Goal: Contribute content

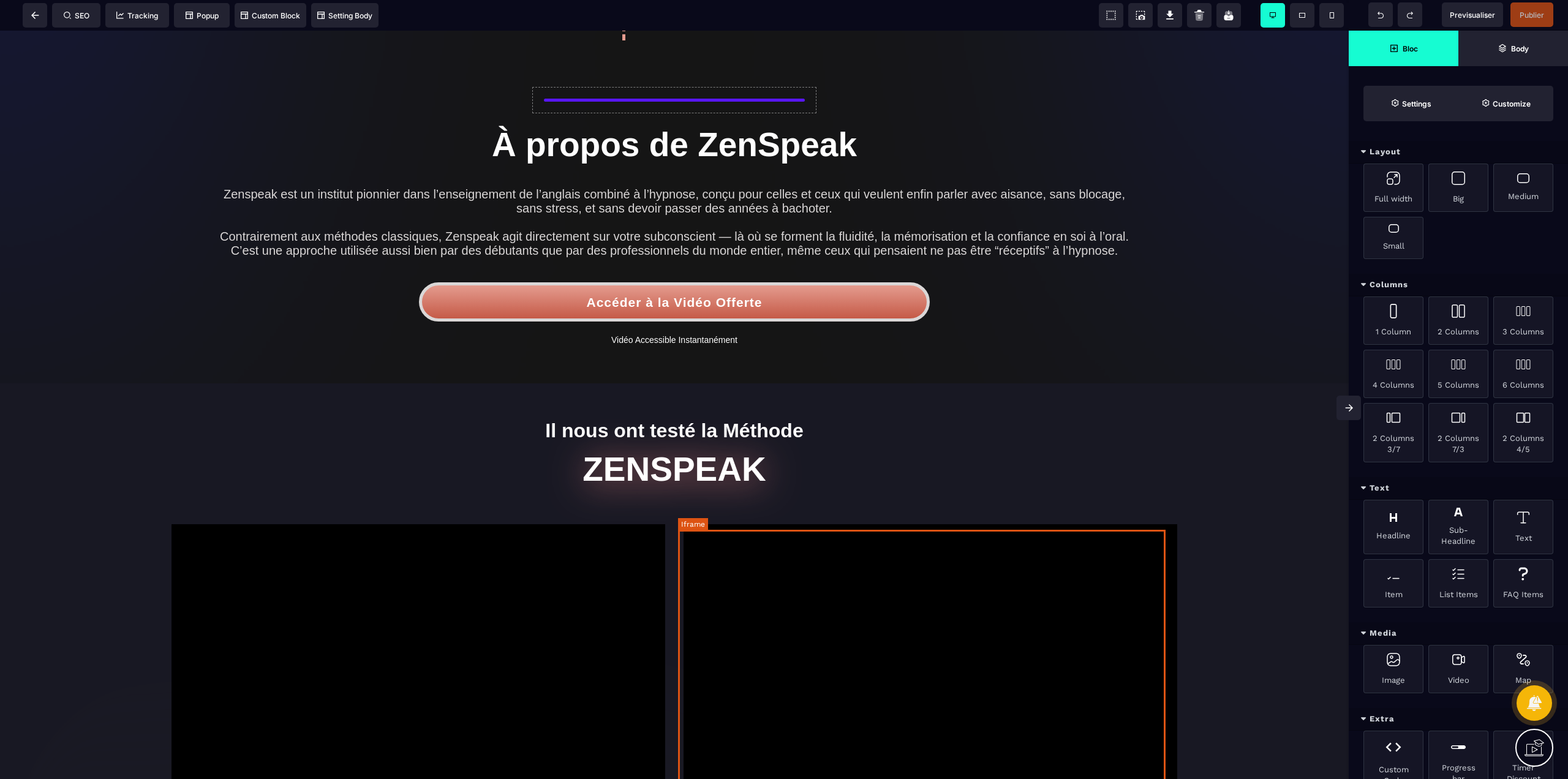
scroll to position [1290, 0]
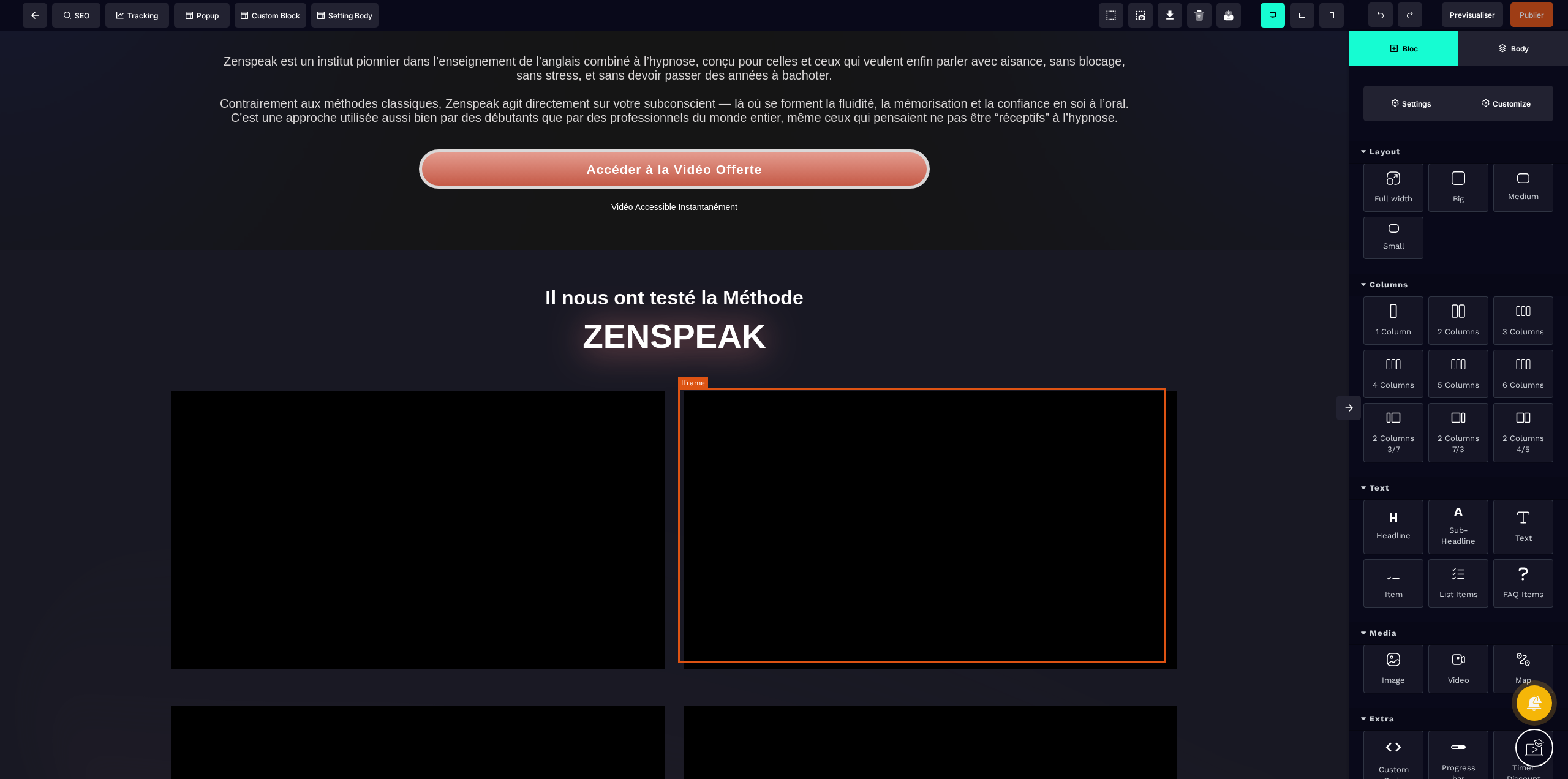
click at [784, 496] on div at bounding box center [930, 530] width 494 height 278
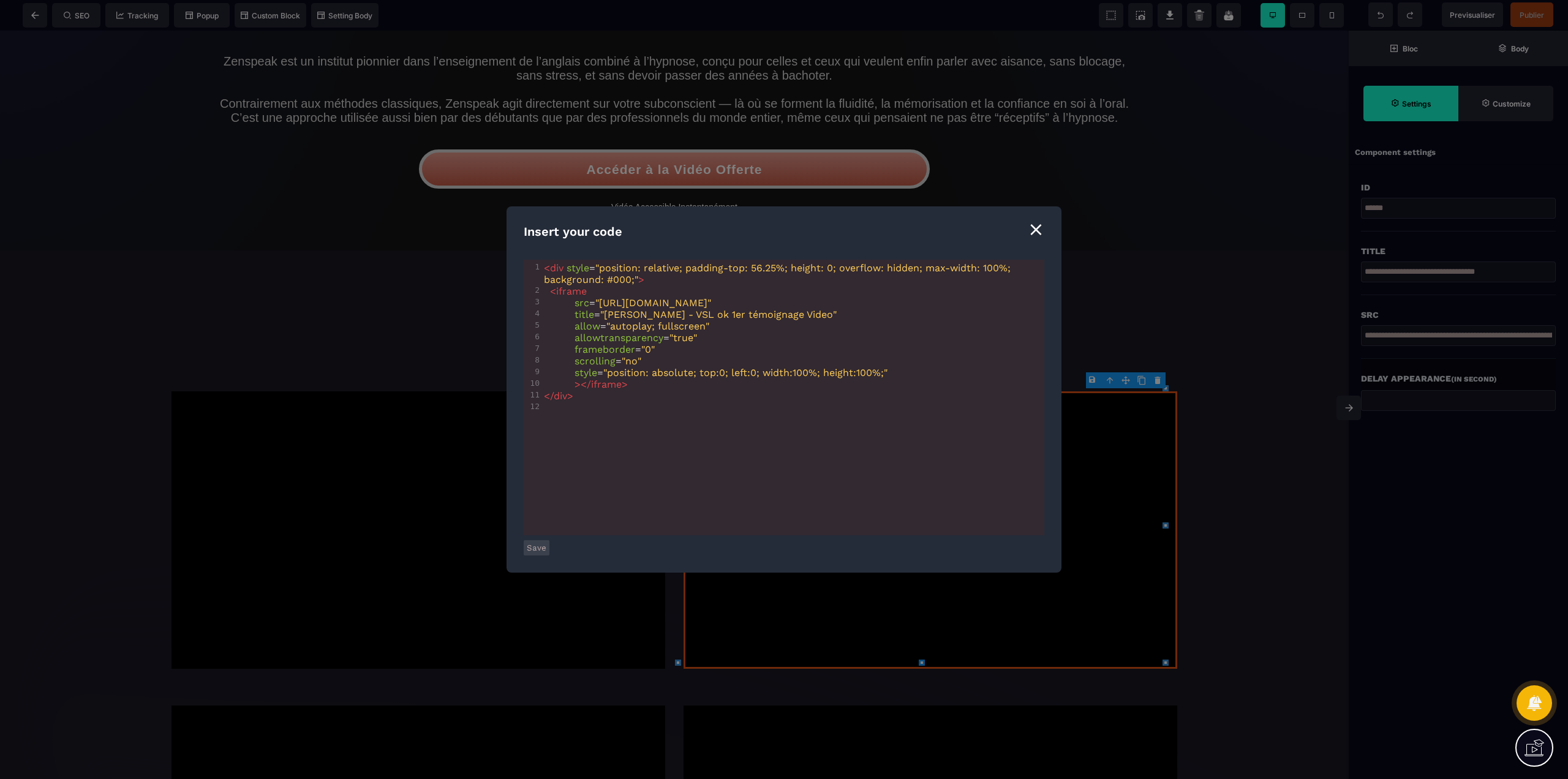
click at [1039, 233] on div "⨯" at bounding box center [1036, 229] width 17 height 23
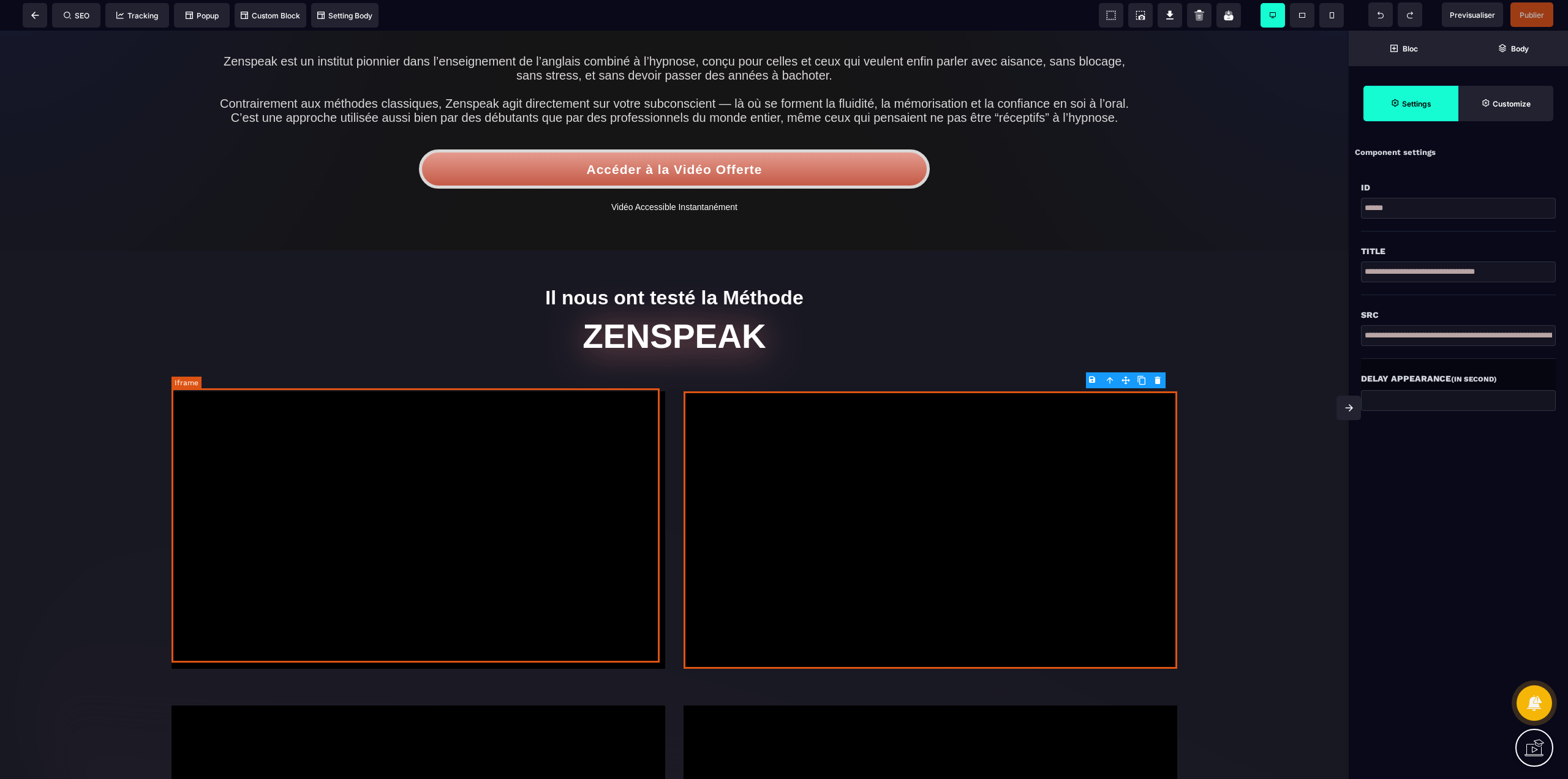
click at [476, 509] on div at bounding box center [418, 530] width 494 height 278
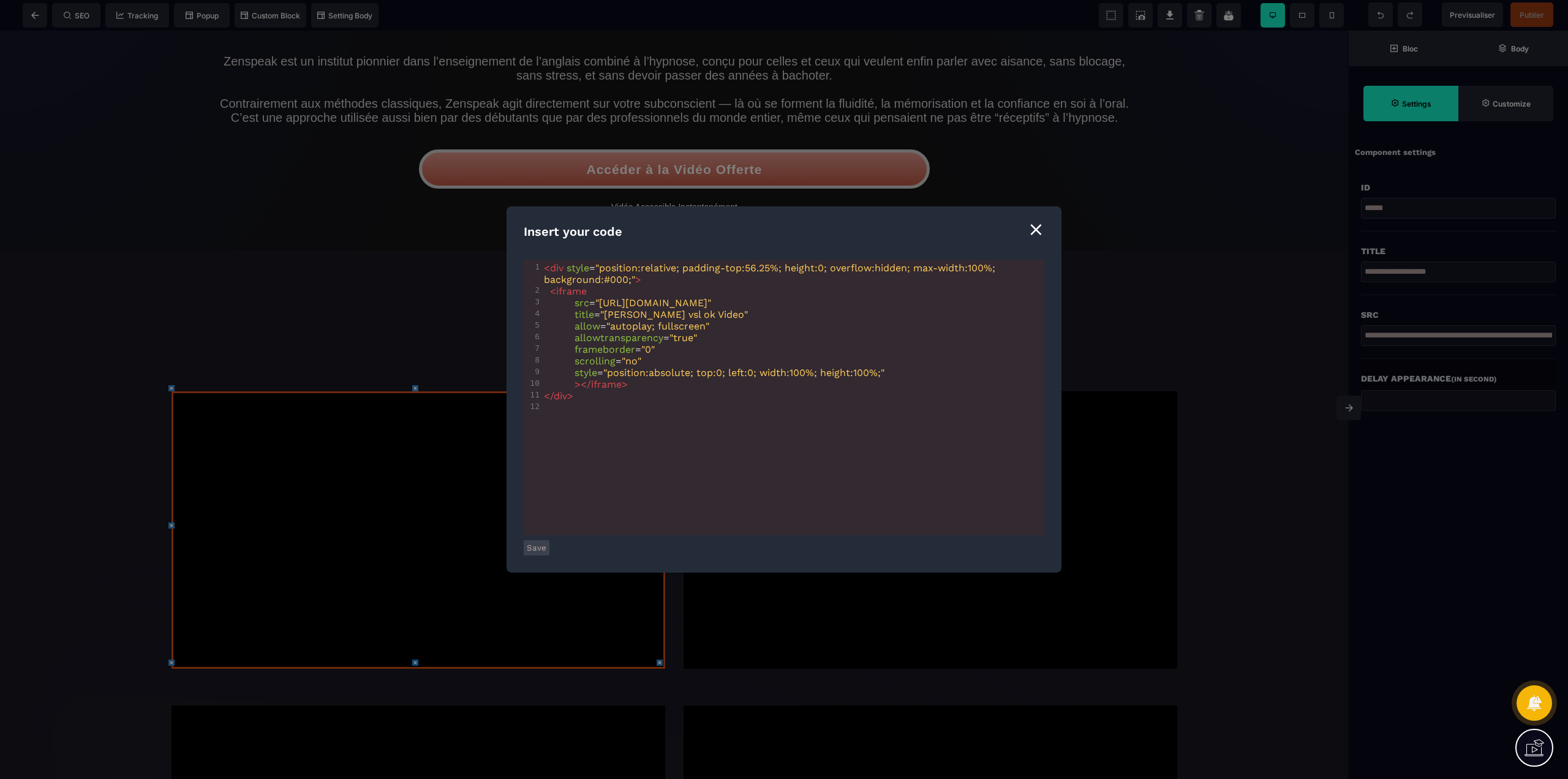
click at [824, 266] on span ""position:relative; padding-top:56.25%; height:0; overflow:hidden; max-width:10…" at bounding box center [771, 274] width 455 height 23
type textarea "*"
type textarea "****"
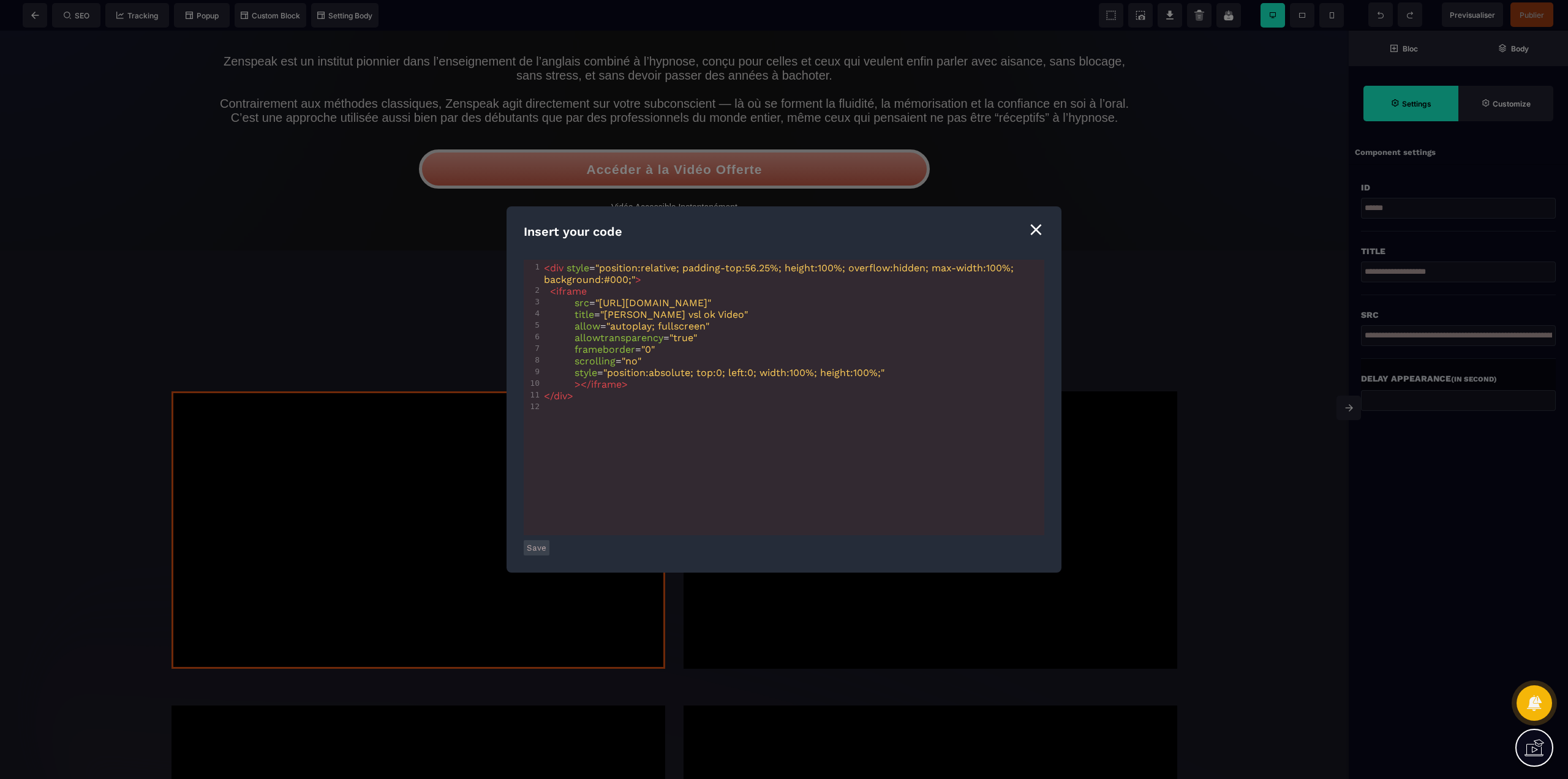
click at [531, 549] on button "Save" at bounding box center [536, 547] width 25 height 15
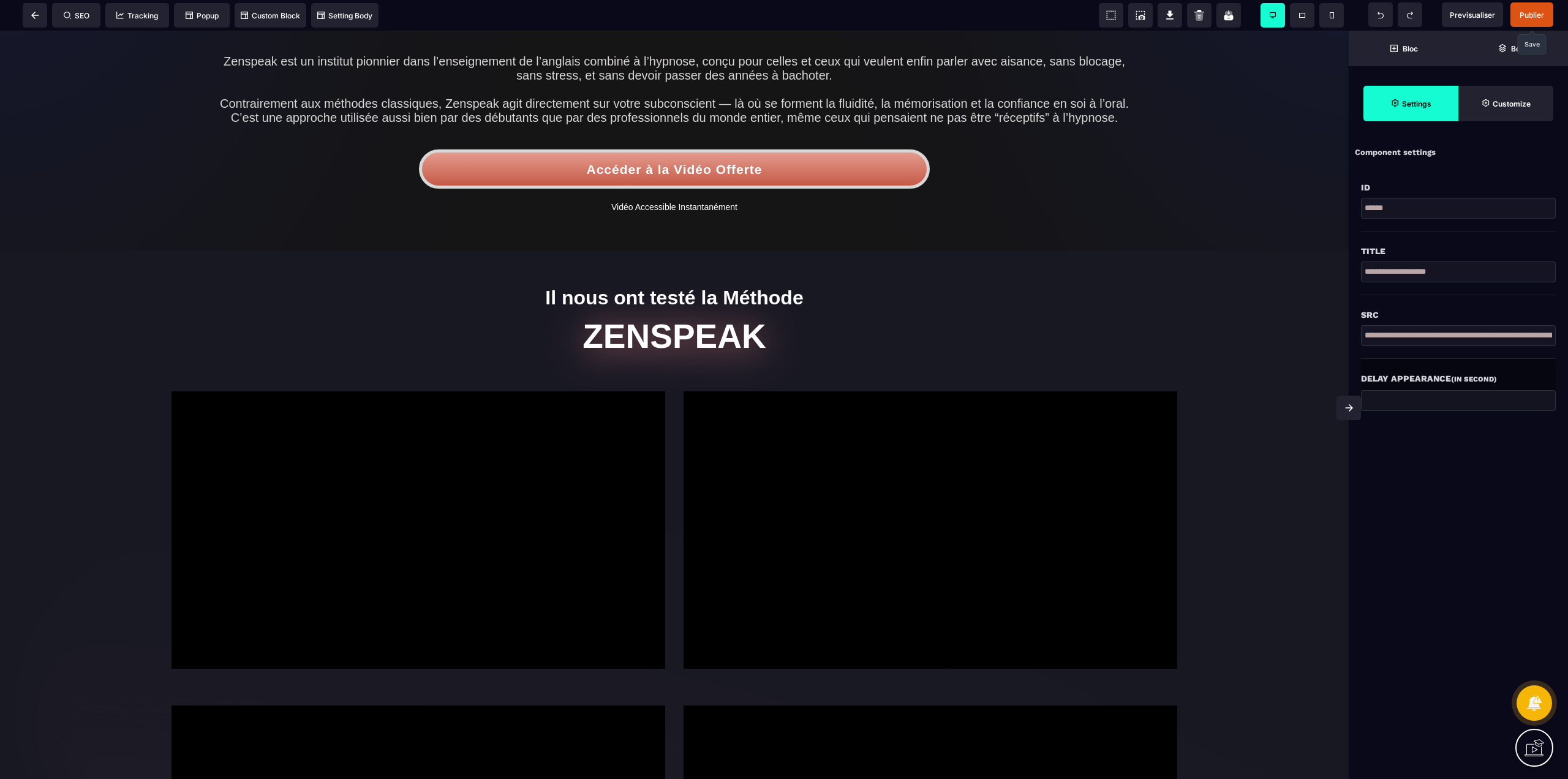
click at [1550, 12] on span "Publier" at bounding box center [1531, 14] width 43 height 25
click at [1525, 13] on div at bounding box center [784, 389] width 1568 height 779
click at [1454, 12] on span "Previsualiser" at bounding box center [1472, 14] width 46 height 9
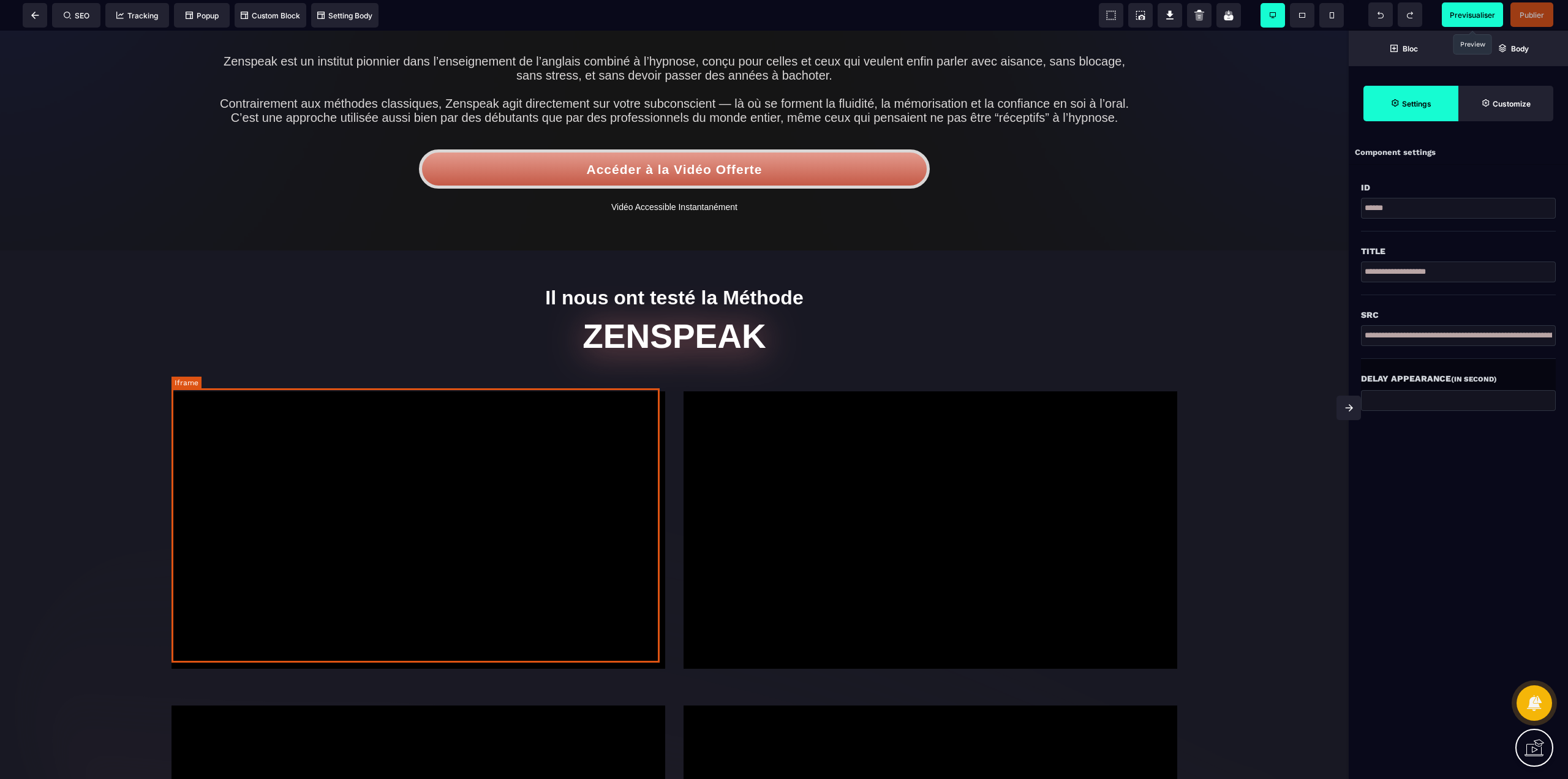
click at [594, 472] on div at bounding box center [418, 530] width 494 height 278
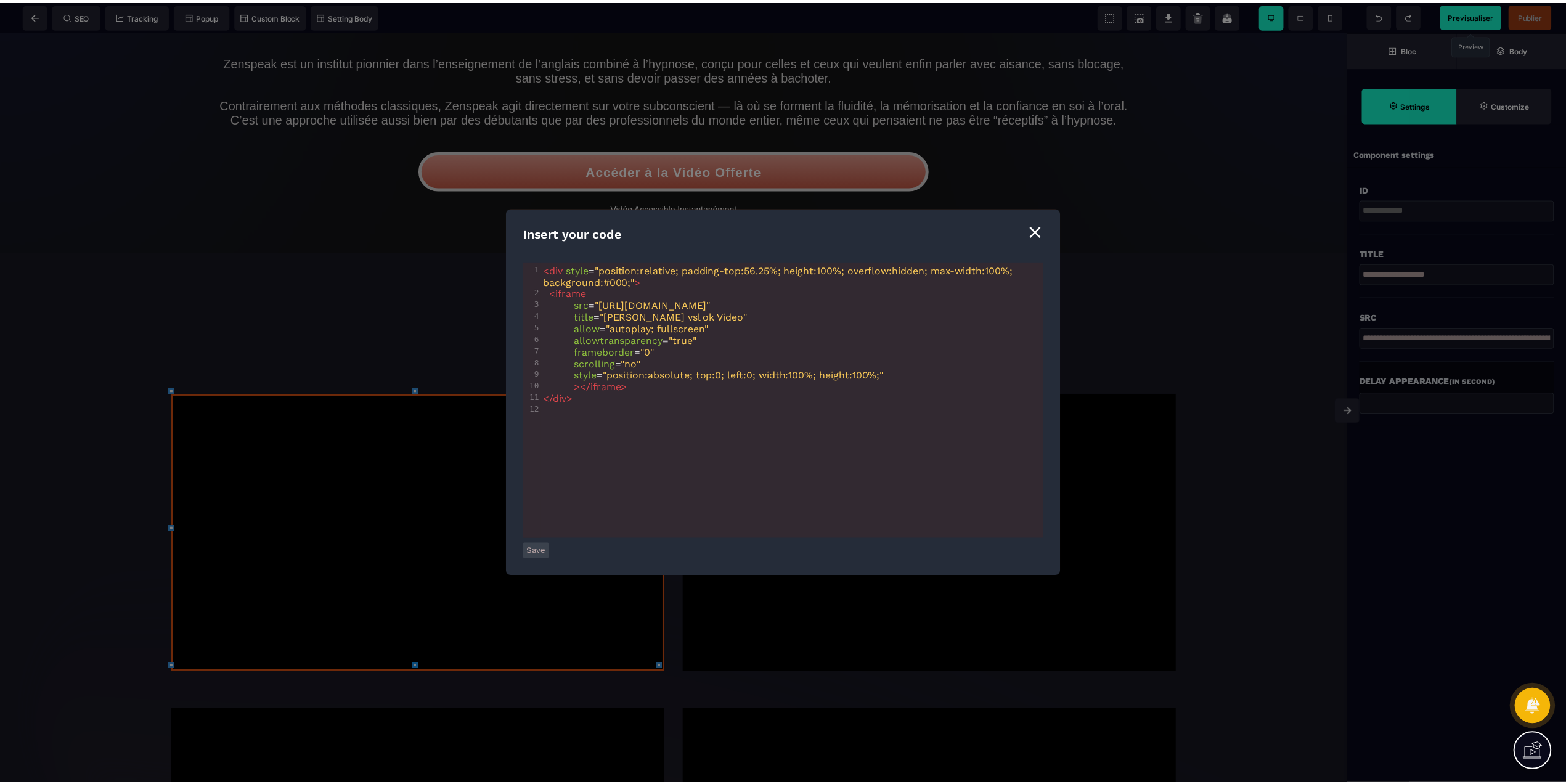
scroll to position [0, 21]
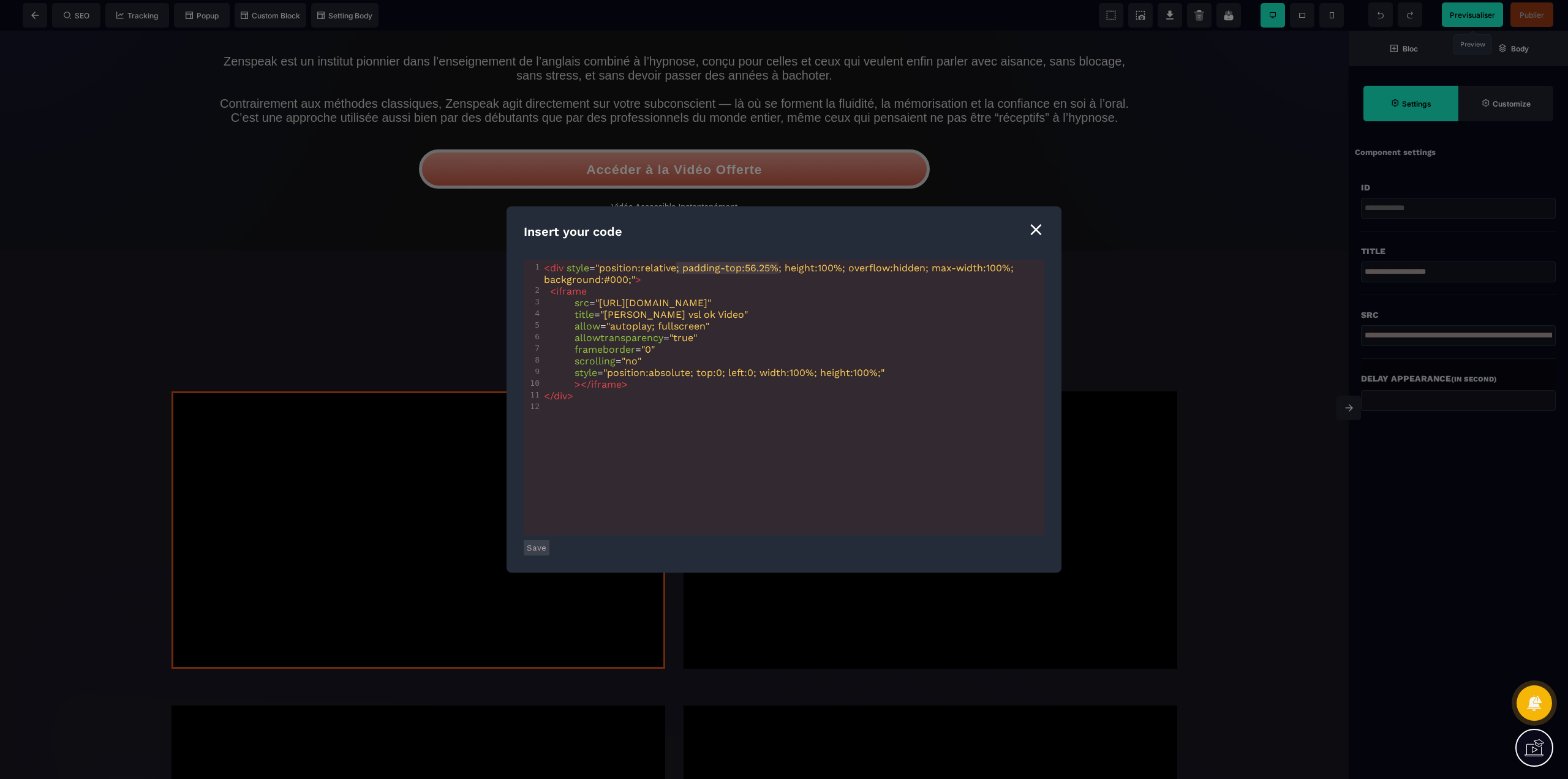
type textarea "**********"
drag, startPoint x: 676, startPoint y: 270, endPoint x: 777, endPoint y: 270, distance: 101.0
click at [777, 270] on span ""position:relative; padding-top:56.25%; height:100%; overflow:hidden; max-width…" at bounding box center [780, 274] width 473 height 23
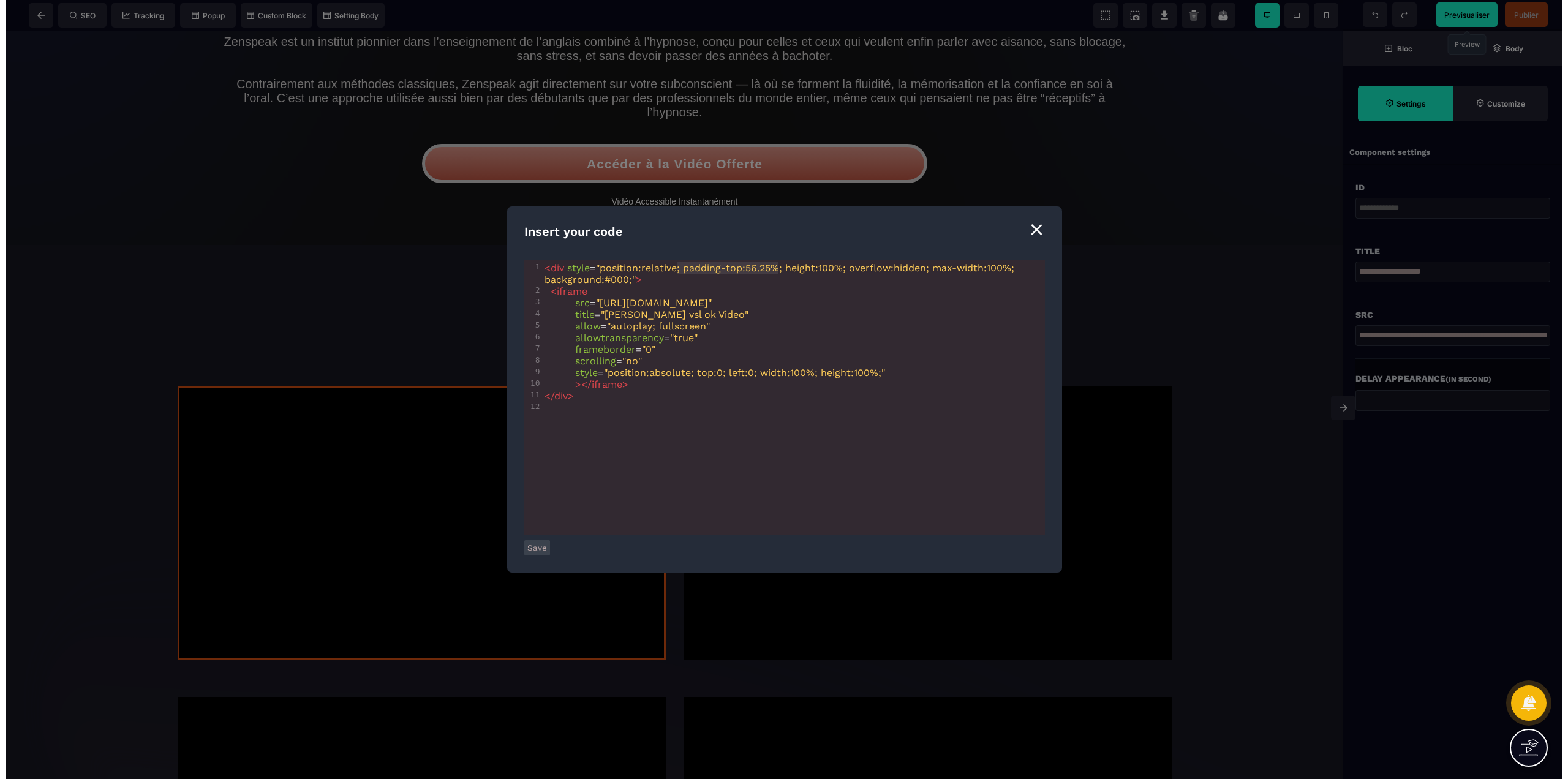
scroll to position [1290, 0]
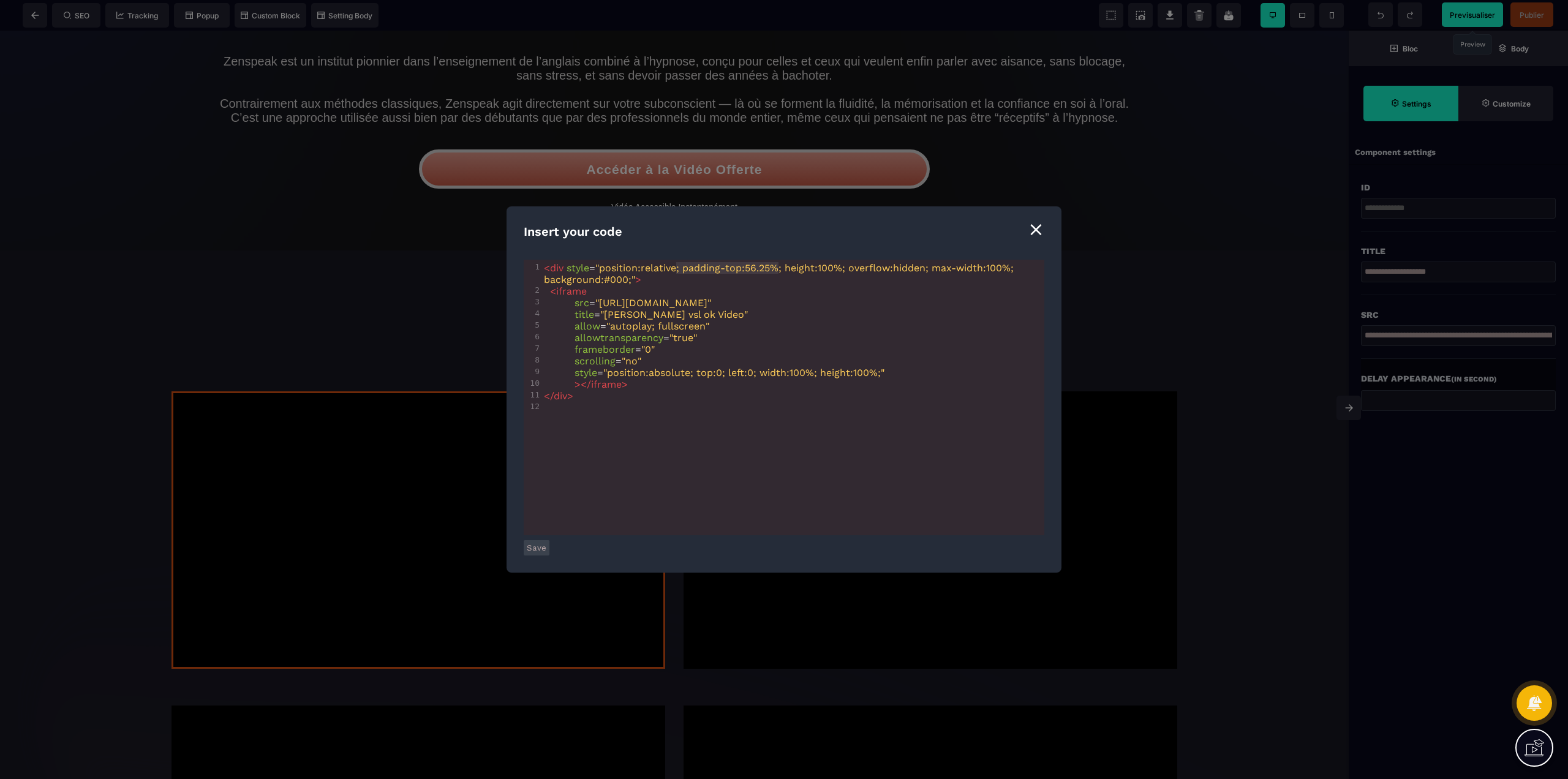
click at [839, 267] on span ""position:relative; padding-top:56.25%; height:100%; overflow:hidden; max-width…" at bounding box center [780, 274] width 473 height 23
type textarea "*"
click at [539, 546] on button "Save" at bounding box center [536, 547] width 25 height 15
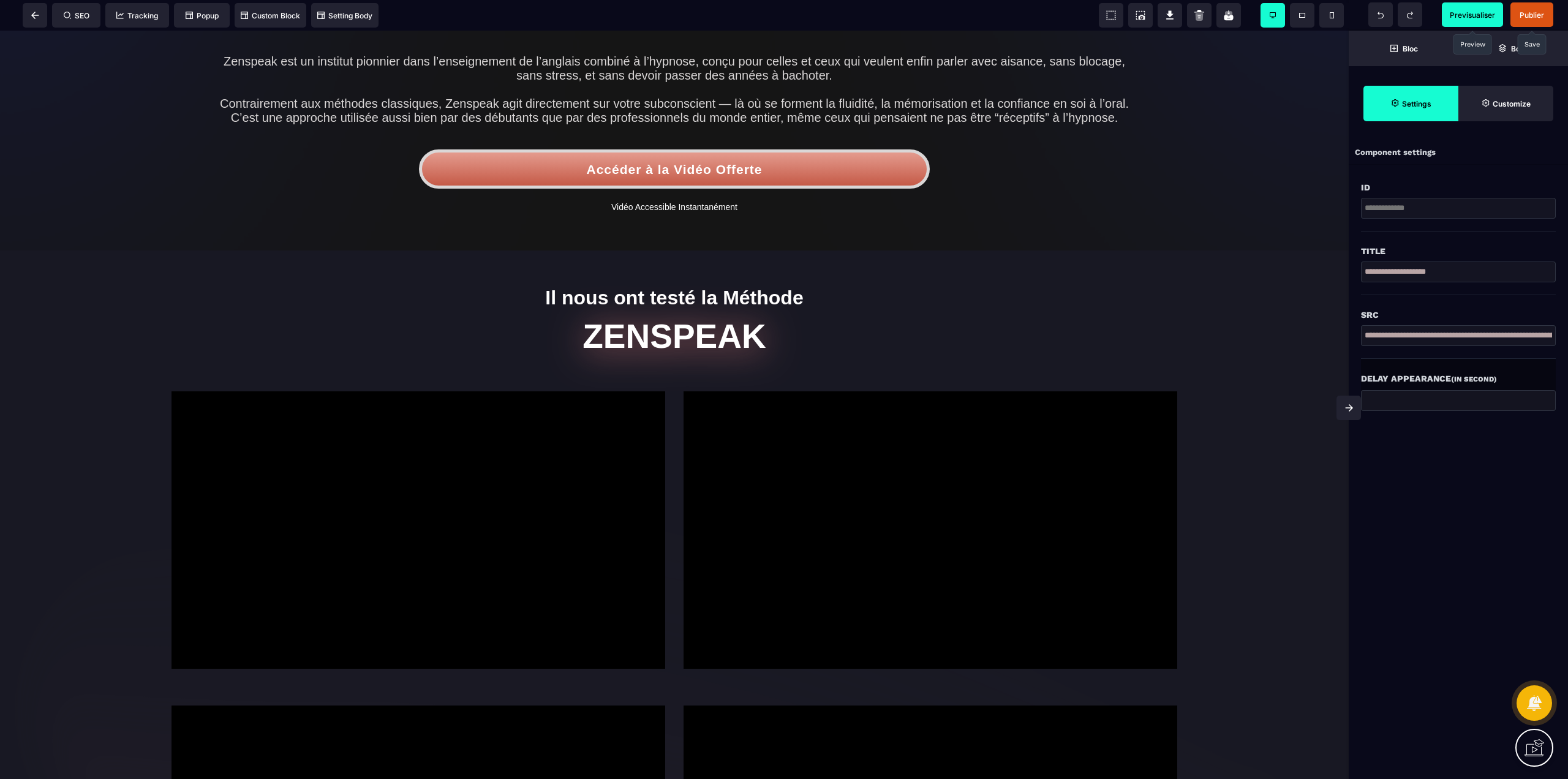
click at [1538, 10] on span "Publier" at bounding box center [1532, 14] width 25 height 9
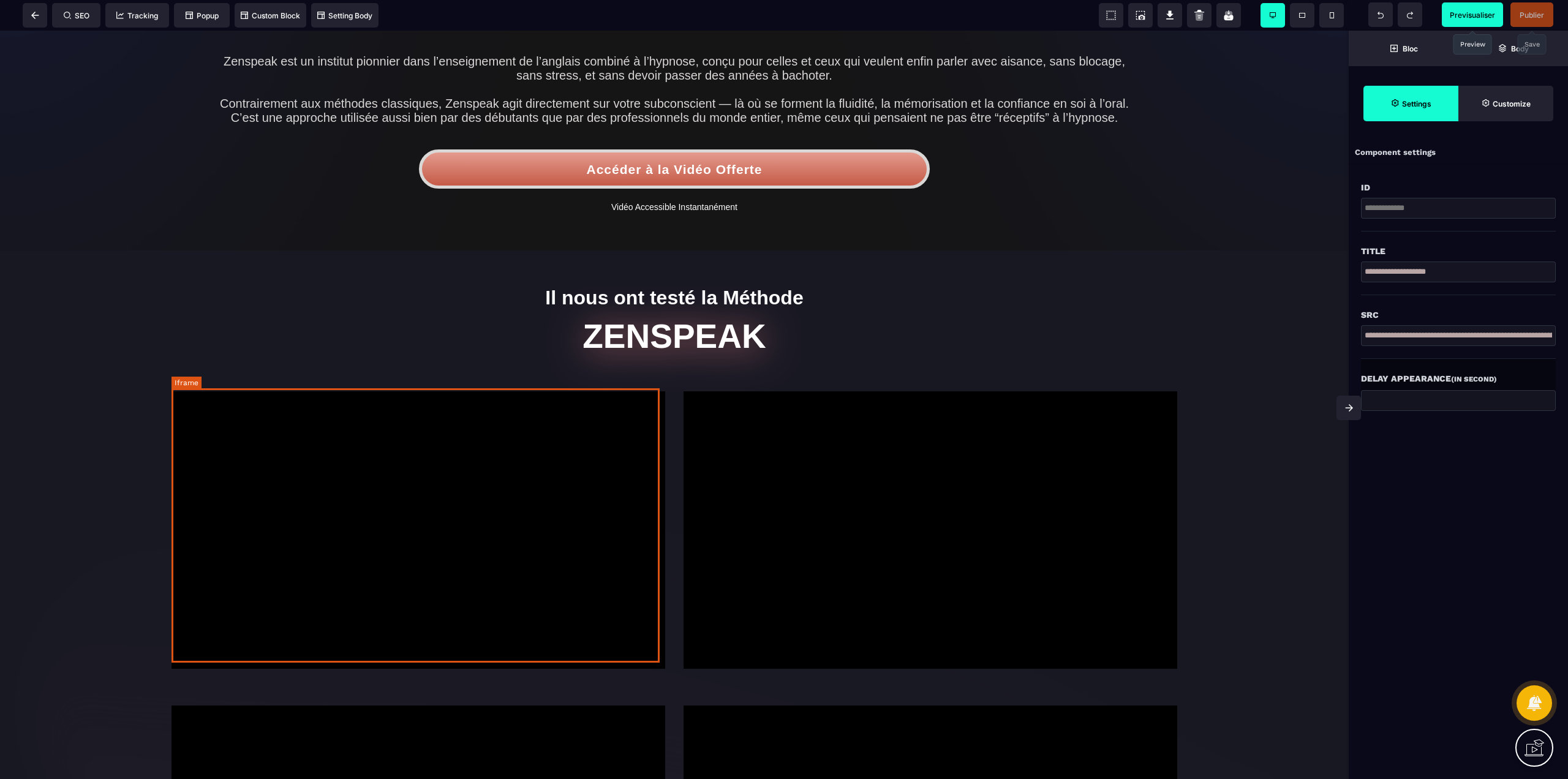
click at [510, 433] on div at bounding box center [418, 530] width 494 height 278
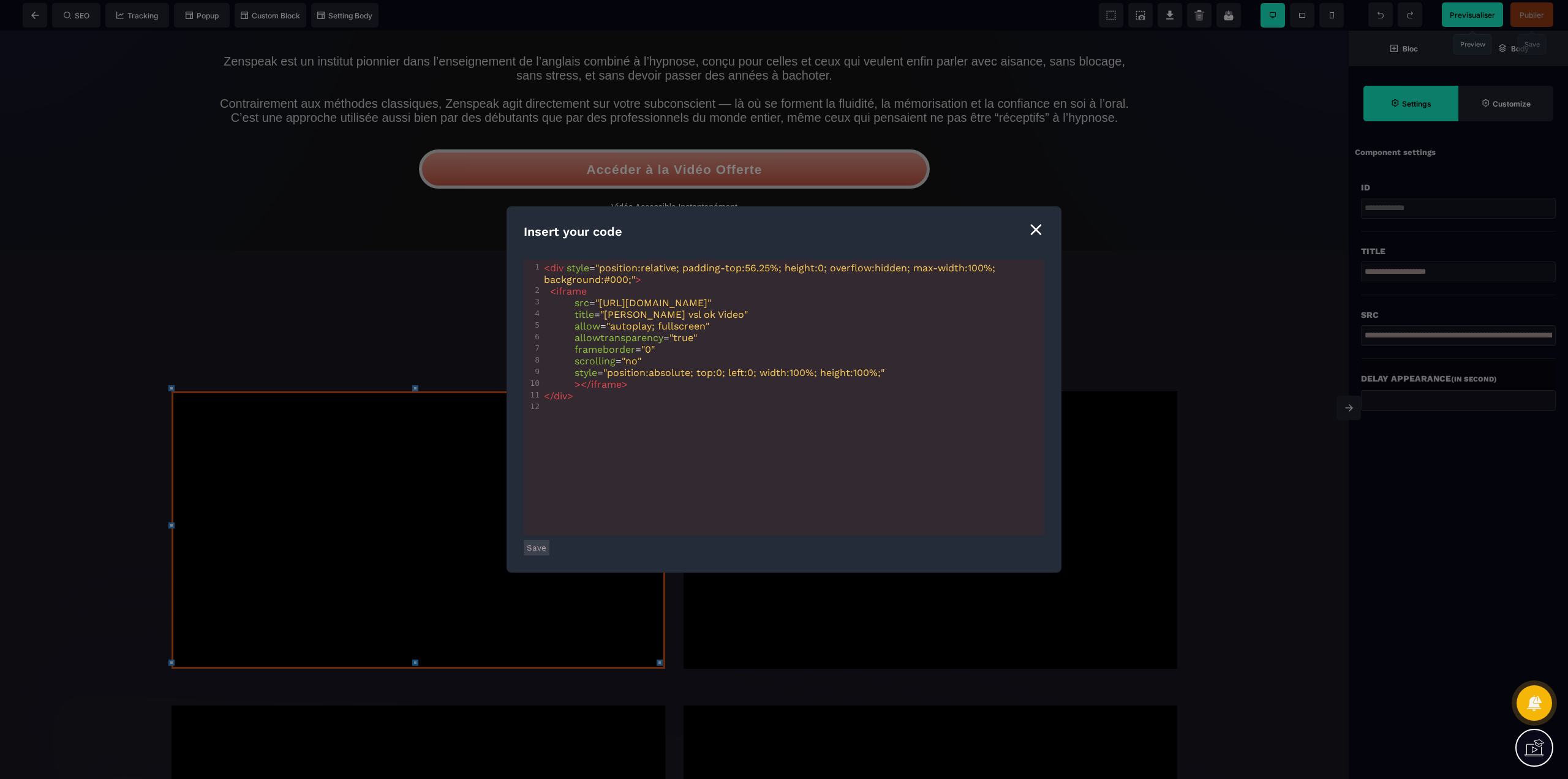
scroll to position [0, 6]
click at [1040, 227] on div "⨯" at bounding box center [1036, 229] width 17 height 23
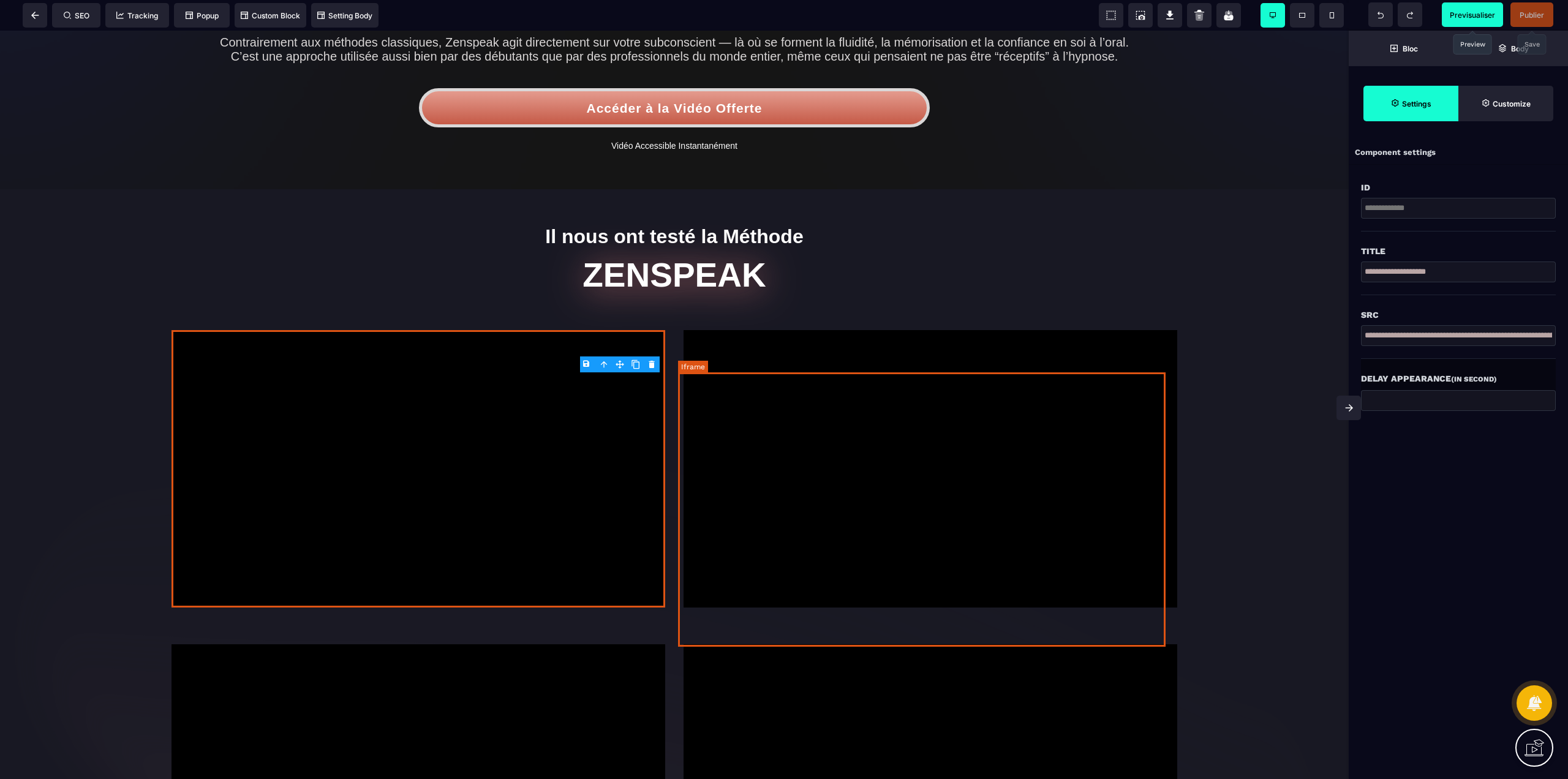
scroll to position [1357, 0]
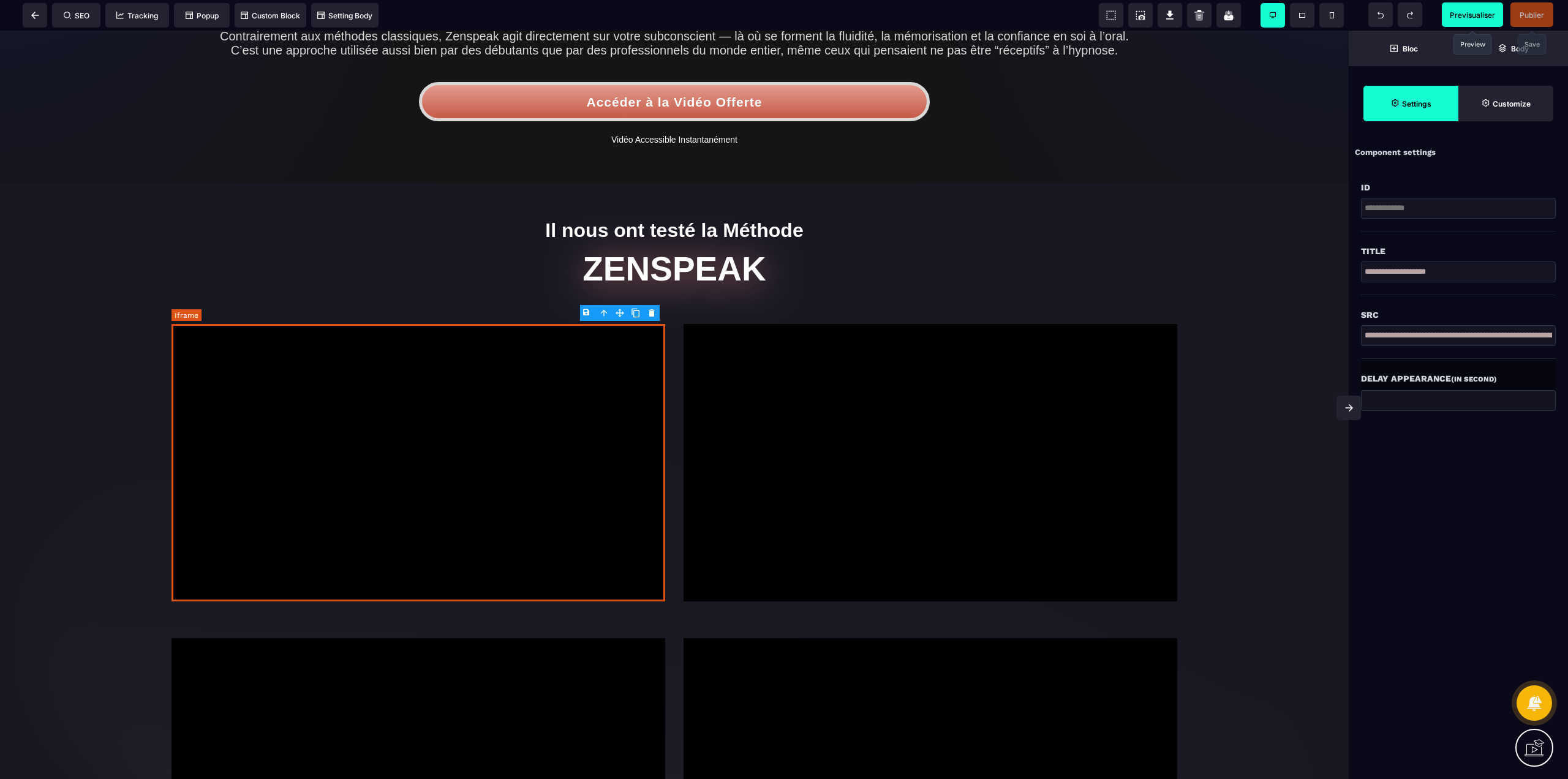
click at [521, 436] on div at bounding box center [418, 462] width 494 height 278
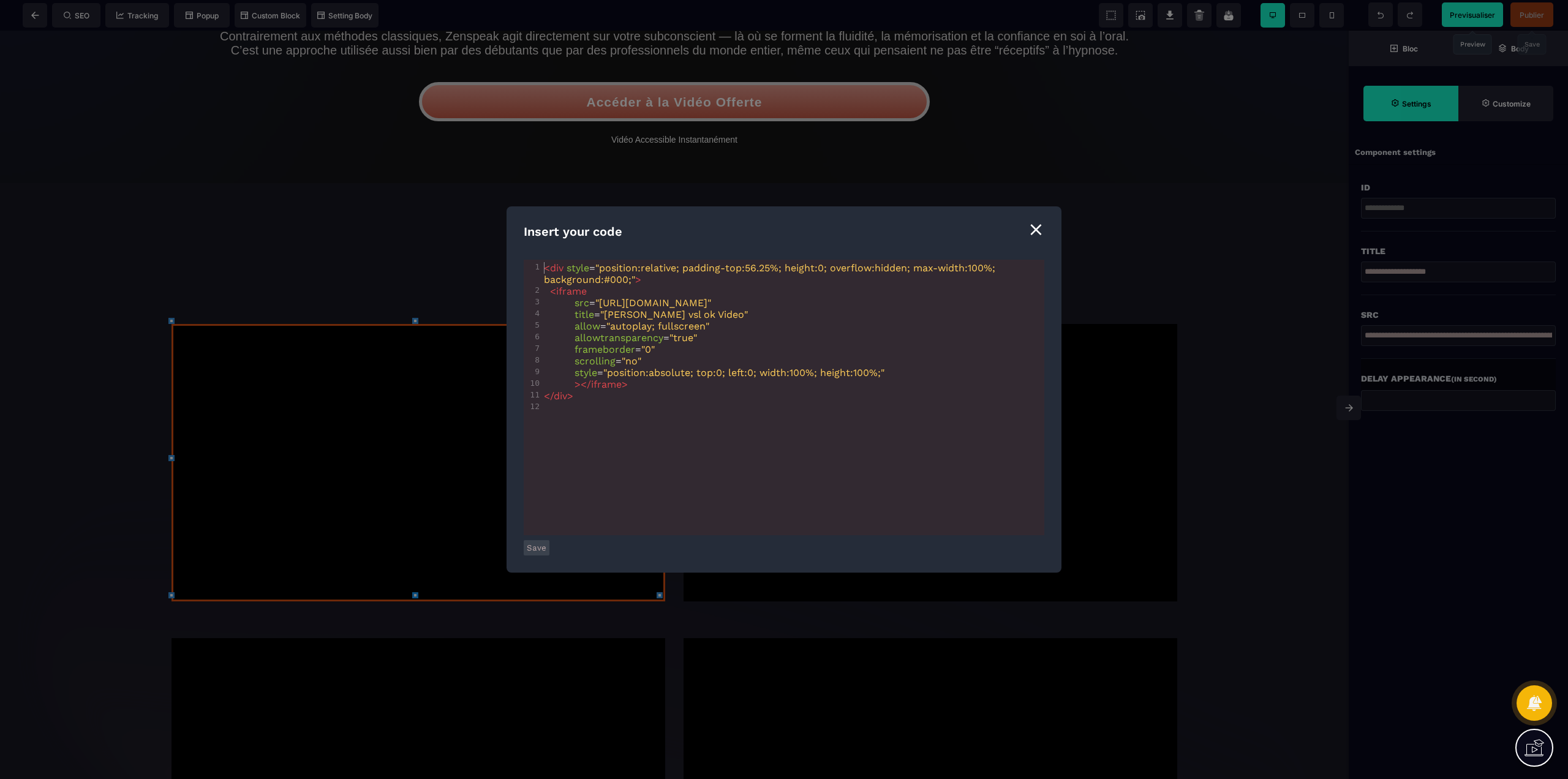
click at [1033, 230] on div "⨯" at bounding box center [1036, 229] width 17 height 23
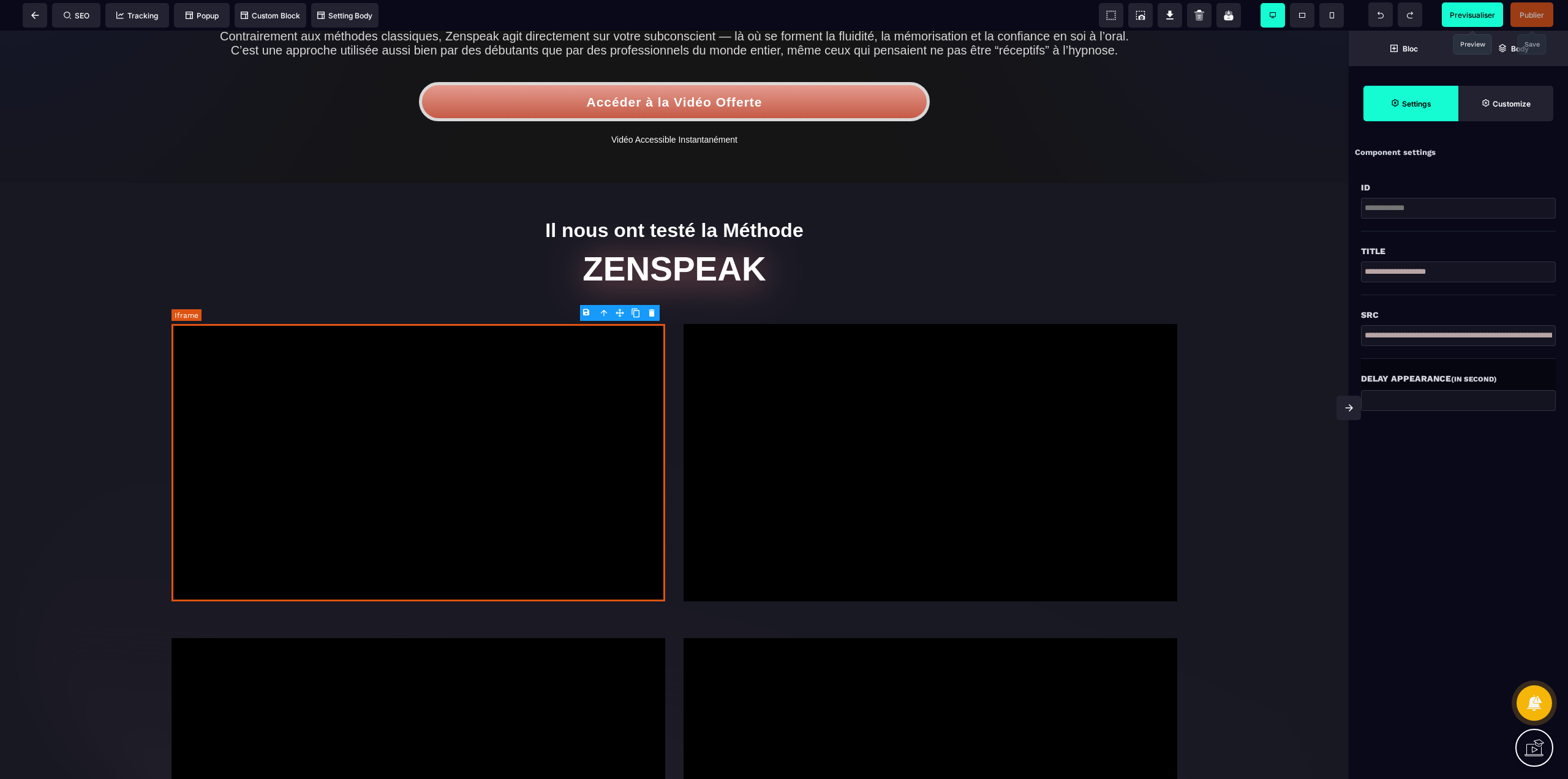
click at [494, 409] on div at bounding box center [418, 462] width 494 height 278
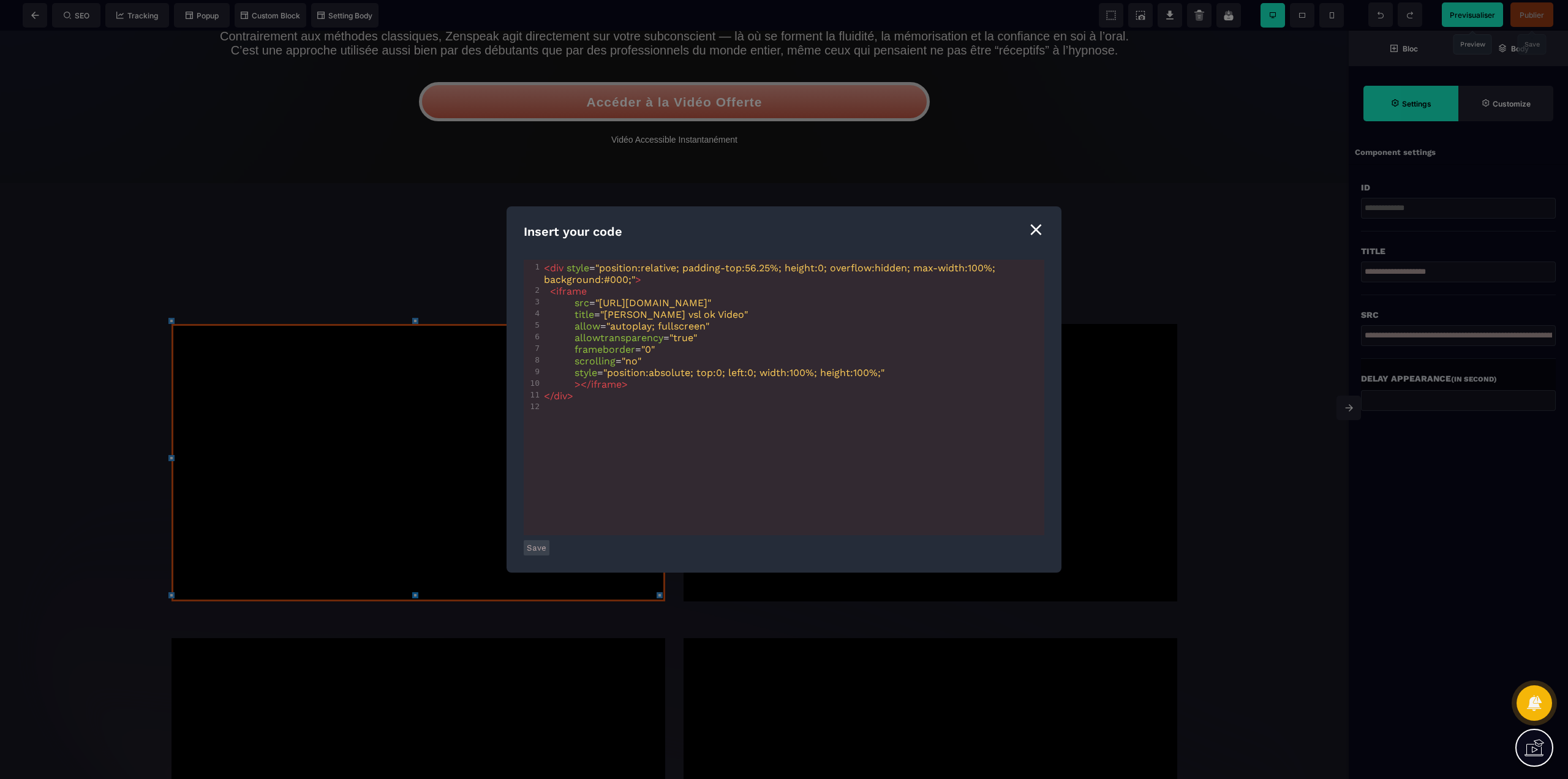
click at [1035, 226] on div "⨯" at bounding box center [1036, 229] width 17 height 23
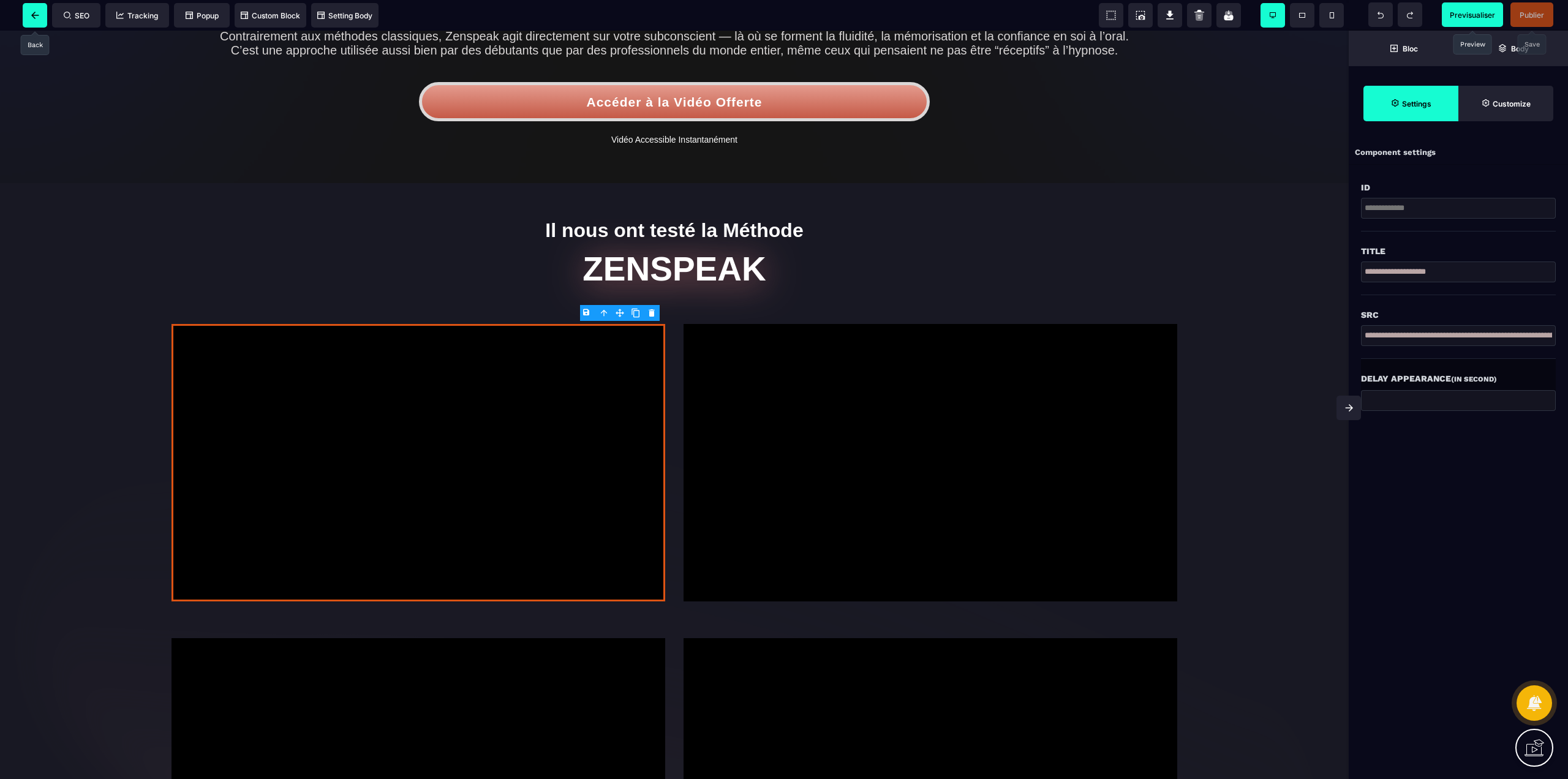
click at [28, 14] on span at bounding box center [35, 15] width 25 height 25
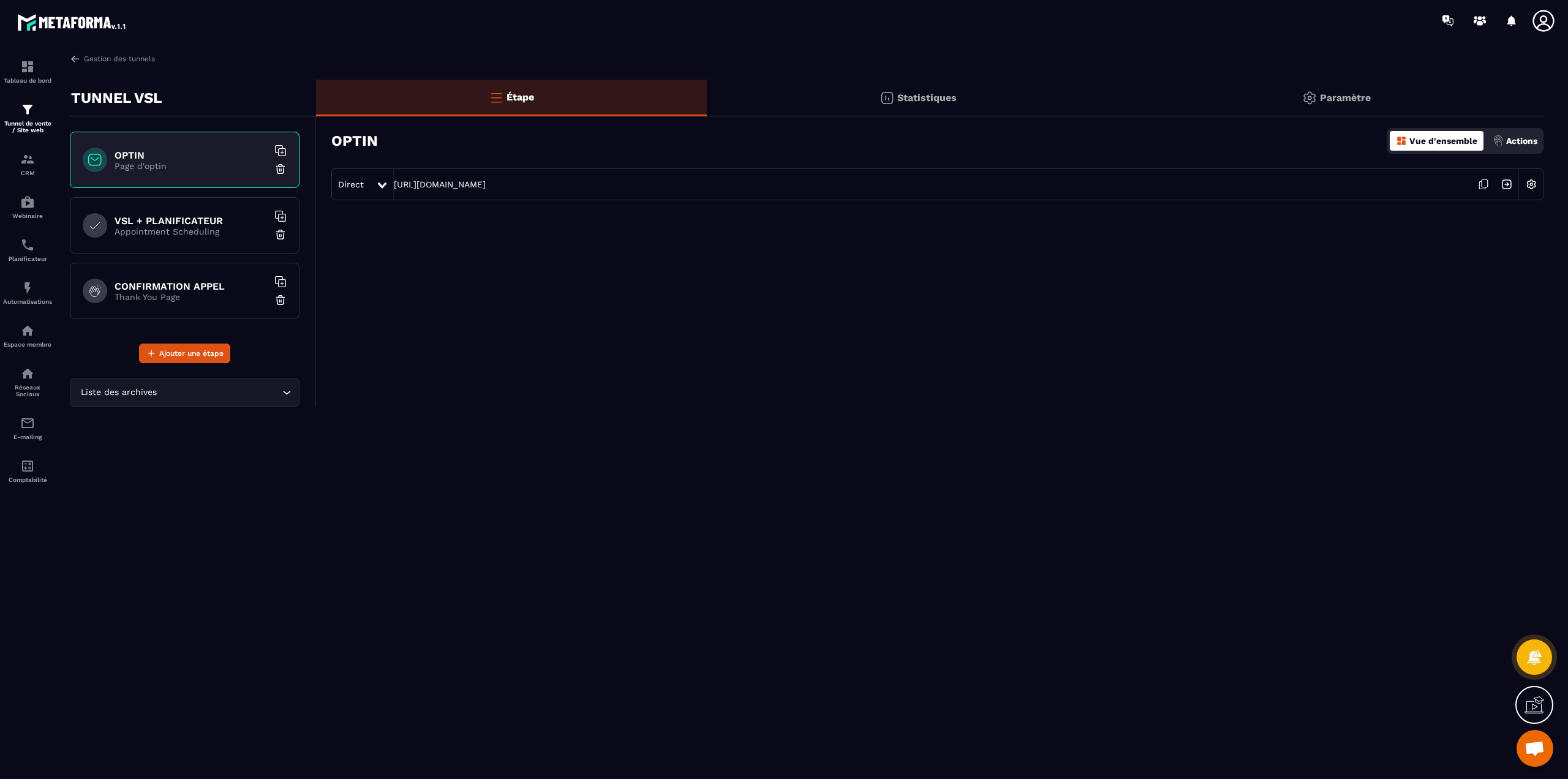
click at [1550, 28] on icon at bounding box center [1543, 21] width 22 height 22
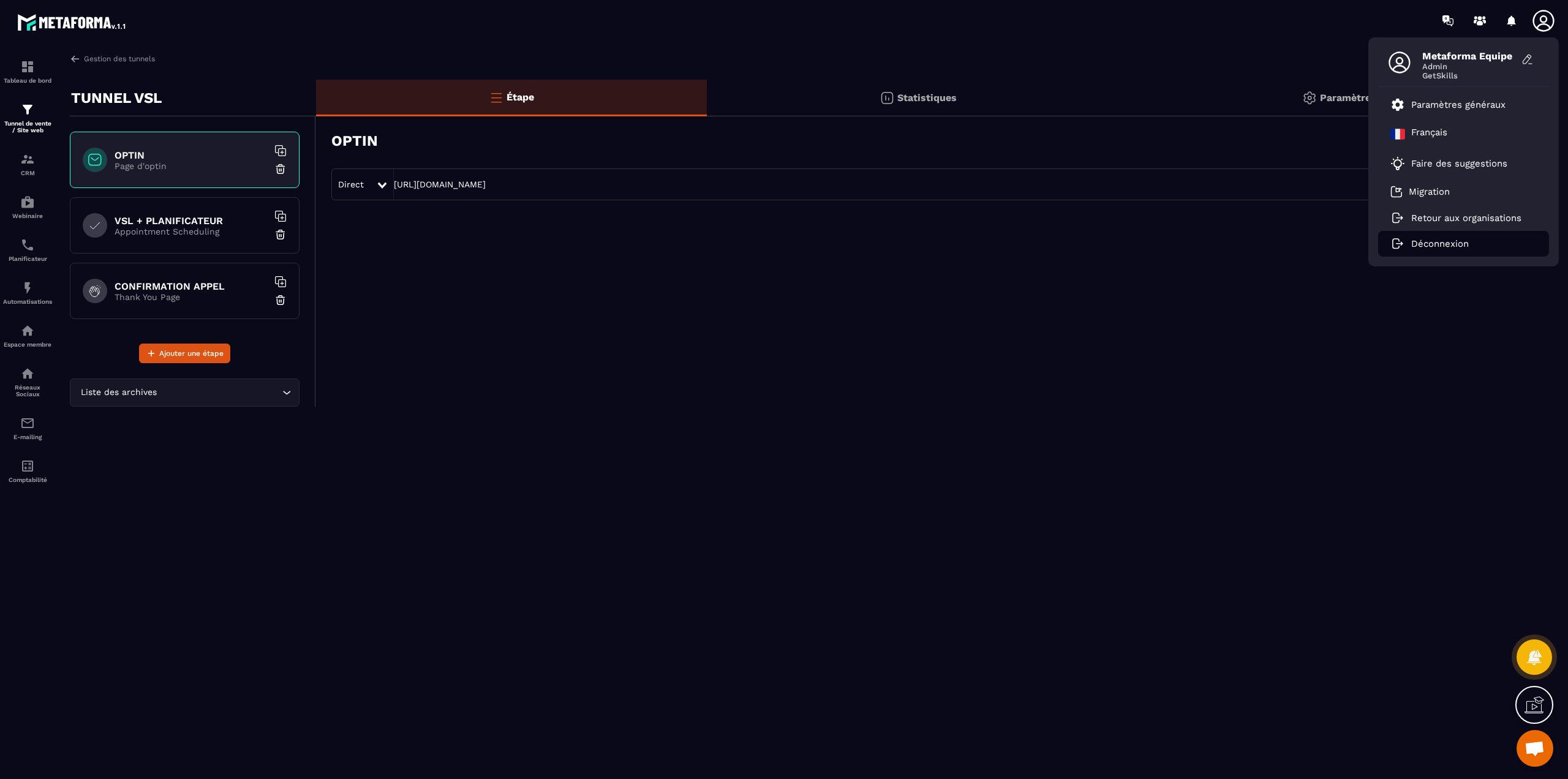
click at [1458, 243] on p "Déconnexion" at bounding box center [1440, 243] width 57 height 11
